Goal: Information Seeking & Learning: Learn about a topic

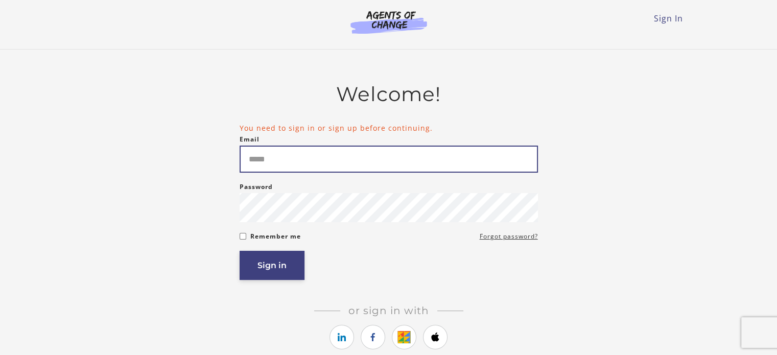
type input "**********"
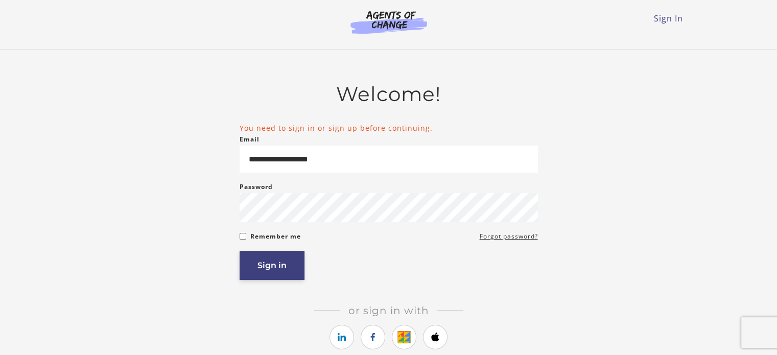
click at [268, 279] on button "Sign in" at bounding box center [271, 265] width 65 height 29
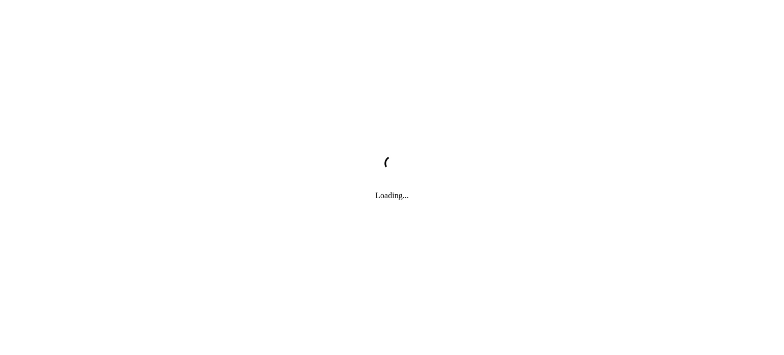
click at [272, 270] on div "Loading..." at bounding box center [392, 177] width 784 height 355
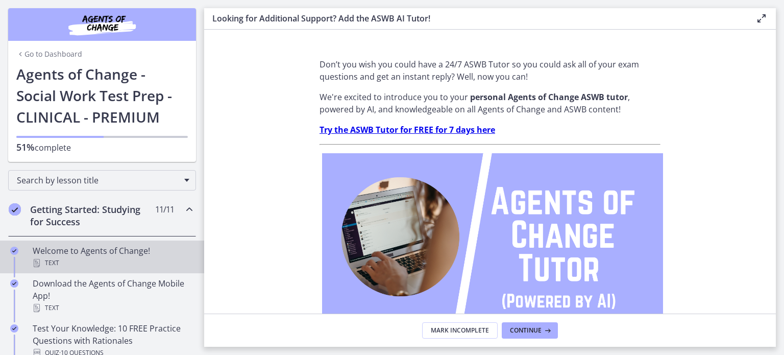
click at [96, 250] on div "Welcome to Agents of Change! Text" at bounding box center [112, 257] width 159 height 25
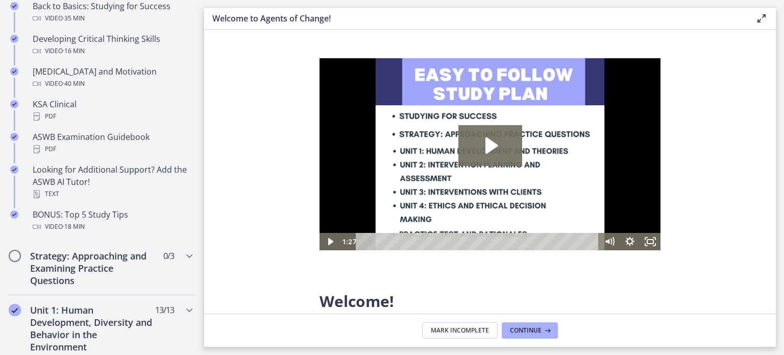
scroll to position [459, 0]
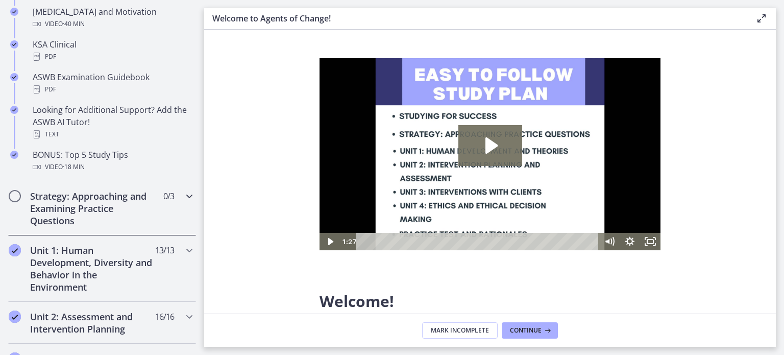
click at [183, 196] on icon "Chapters" at bounding box center [189, 196] width 12 height 12
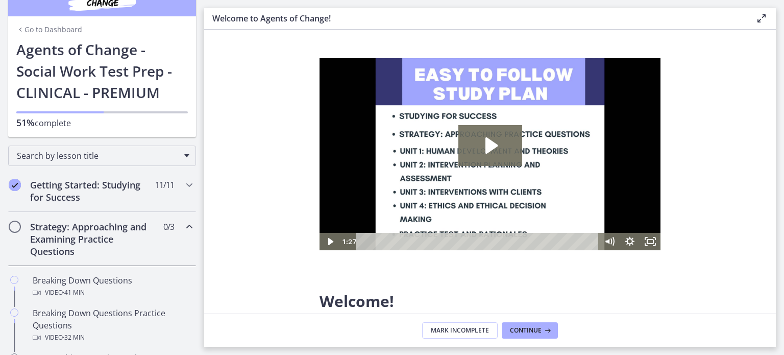
scroll to position [0, 0]
